Goal: Information Seeking & Learning: Learn about a topic

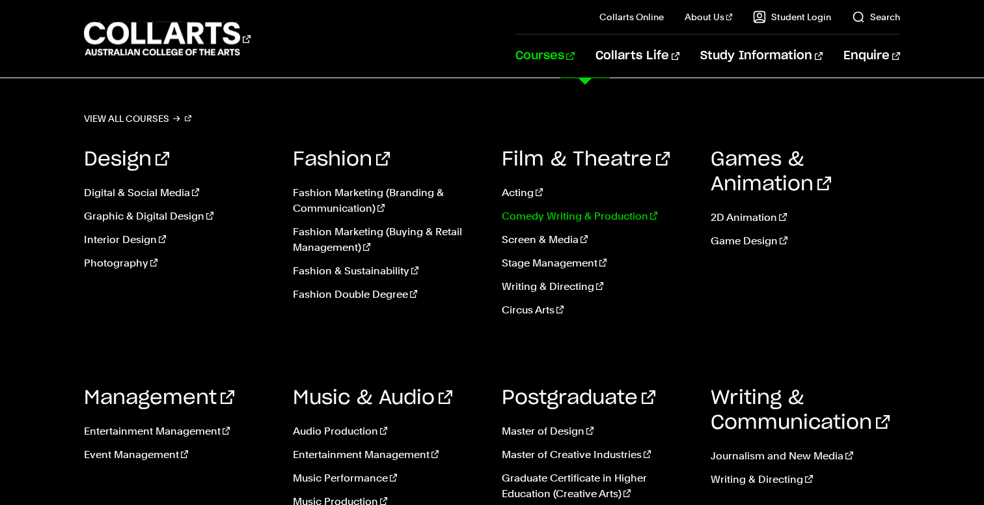
click at [540, 215] on link "Comedy Writing & Production" at bounding box center [596, 216] width 189 height 16
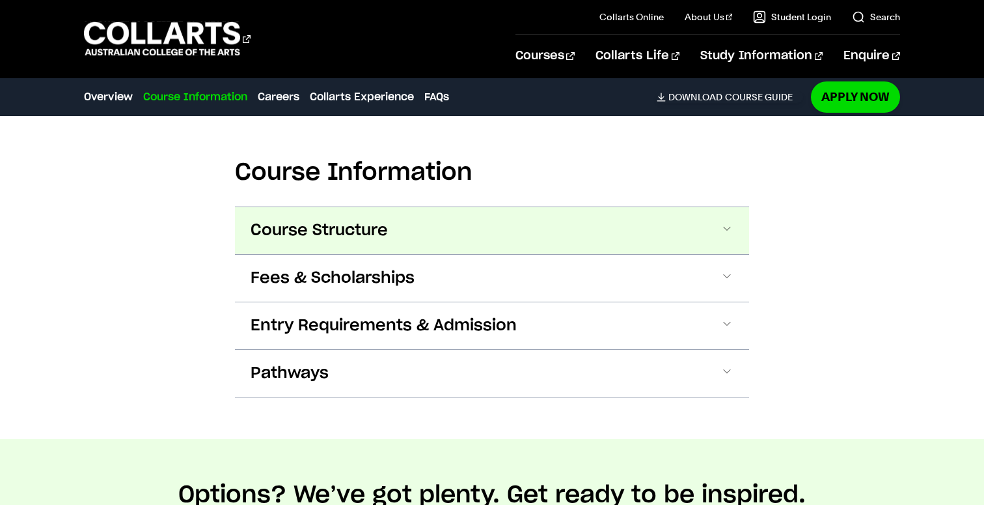
click at [387, 225] on span "Course Structure" at bounding box center [319, 230] width 137 height 21
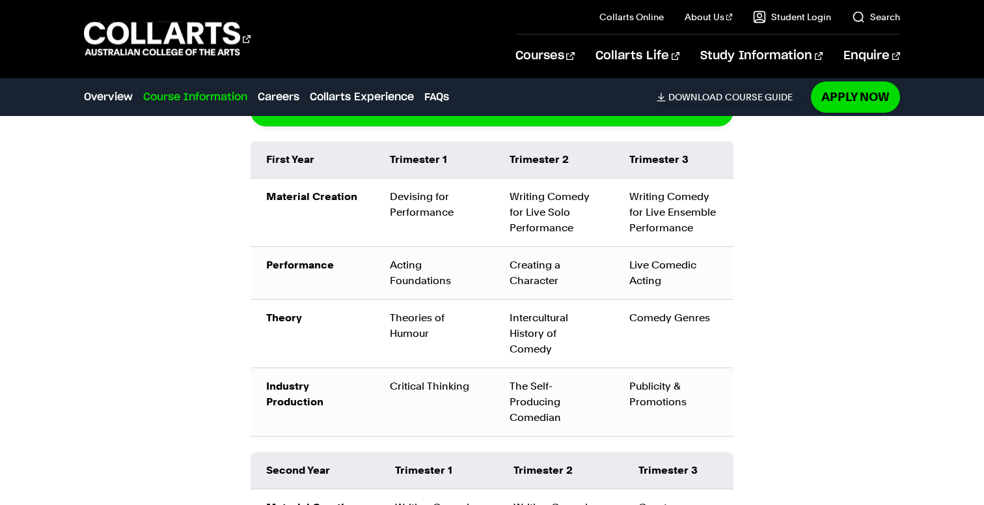
scroll to position [1615, 0]
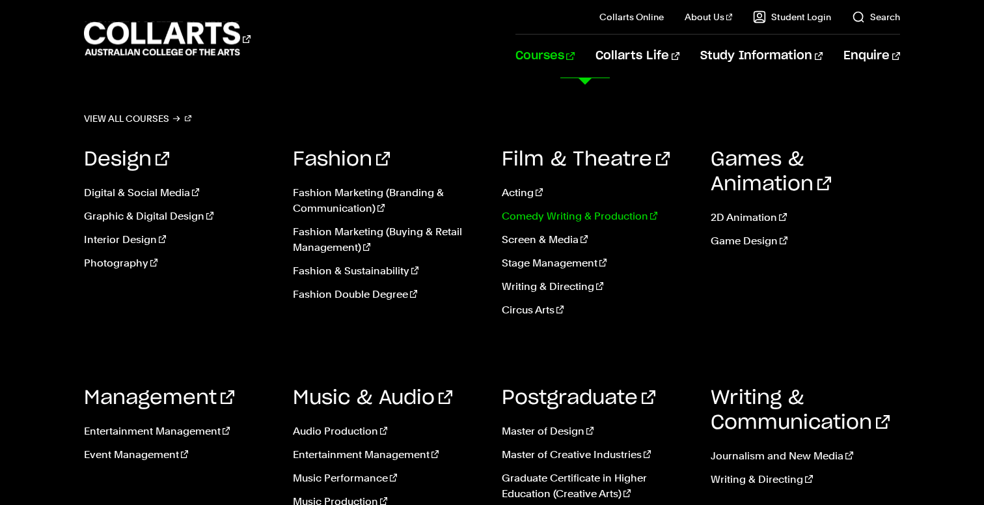
click at [524, 215] on link "Comedy Writing & Production" at bounding box center [596, 216] width 189 height 16
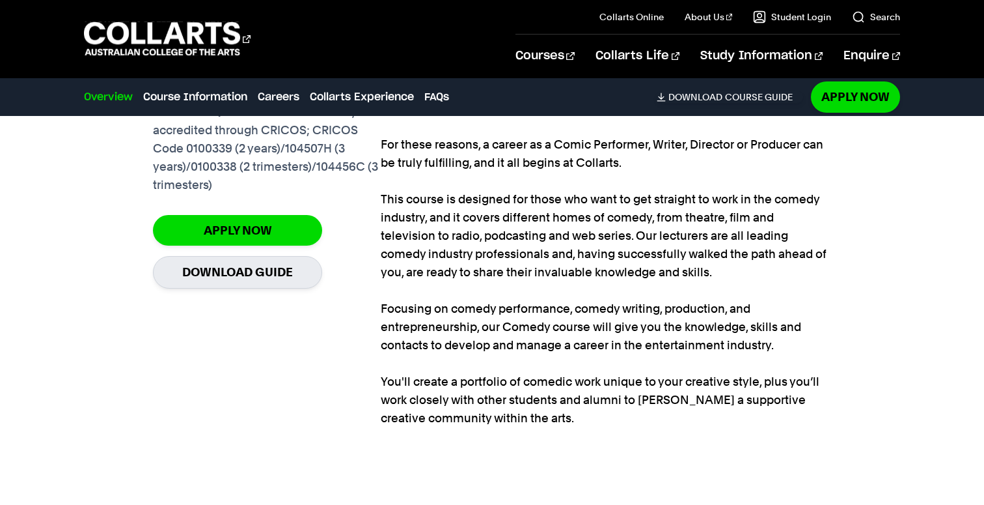
scroll to position [1003, 0]
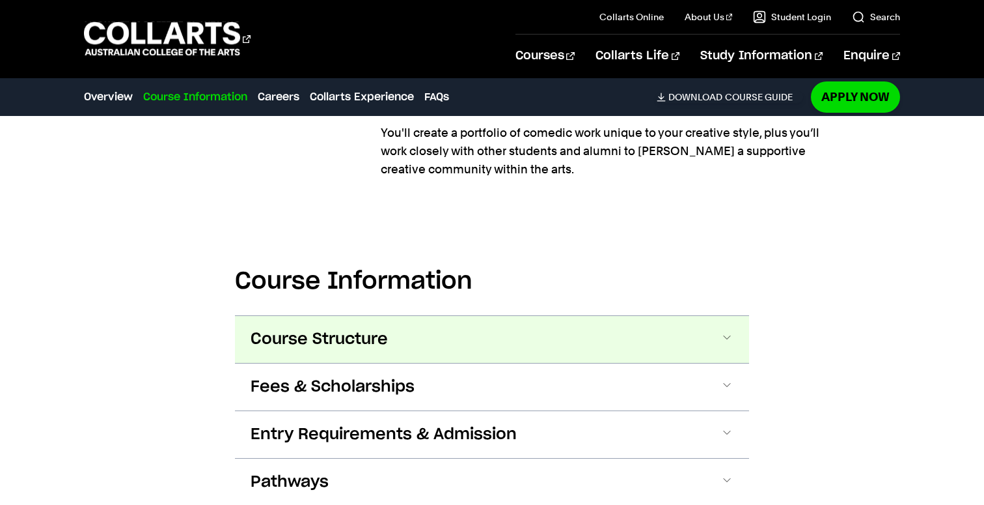
click at [584, 334] on button "Course Structure" at bounding box center [492, 339] width 514 height 47
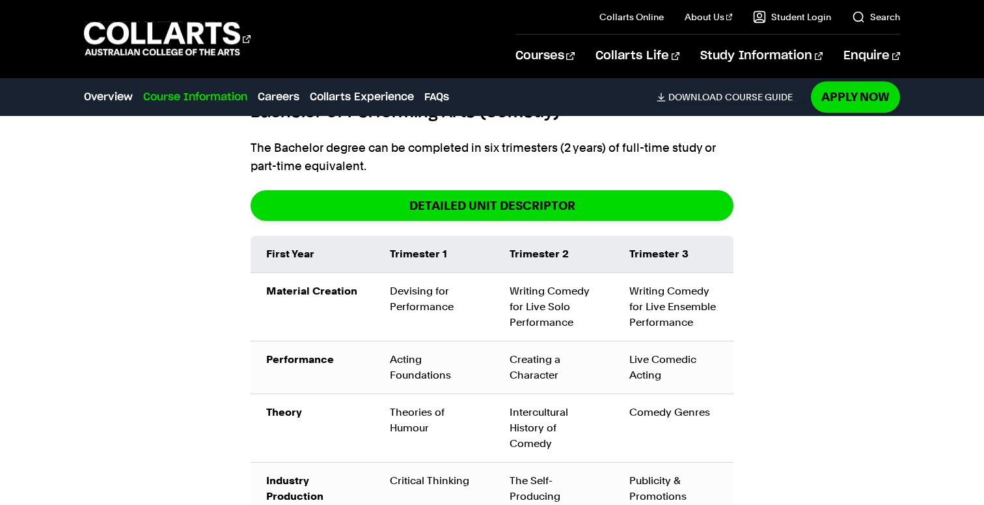
scroll to position [1521, 0]
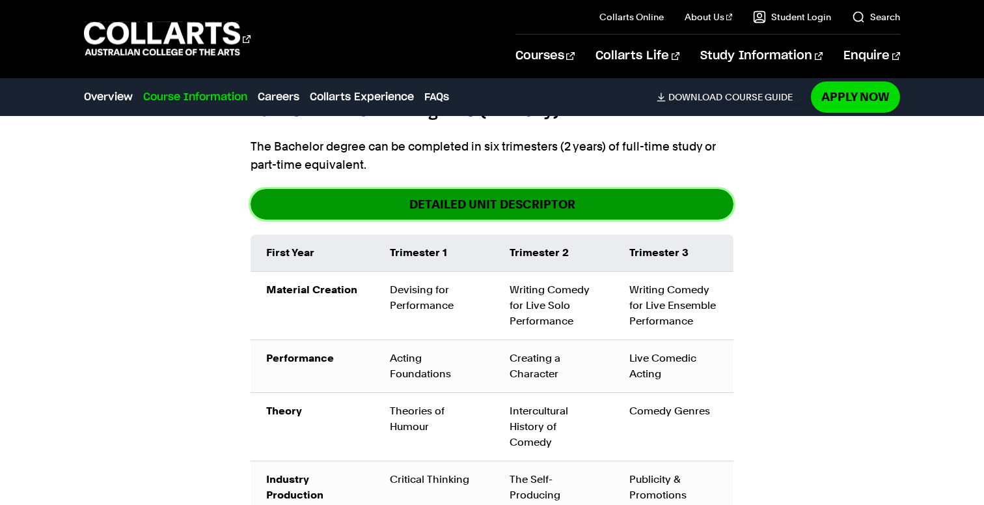
click at [586, 196] on link "DETAILED UNIT DESCRIPTOR" at bounding box center [492, 204] width 483 height 31
